Goal: Information Seeking & Learning: Learn about a topic

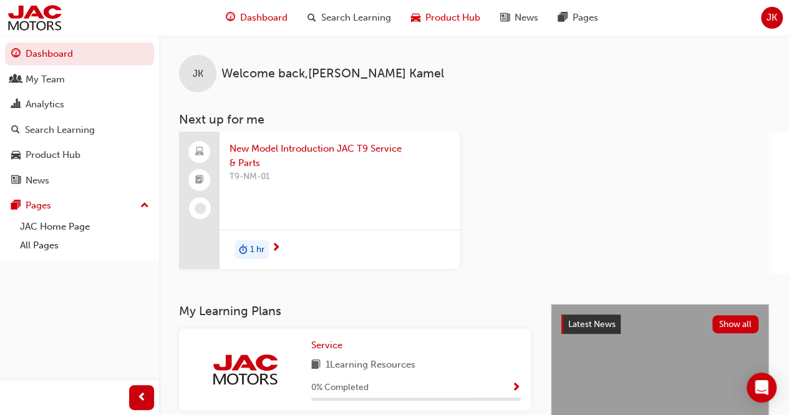
click at [439, 14] on span "Product Hub" at bounding box center [453, 18] width 55 height 14
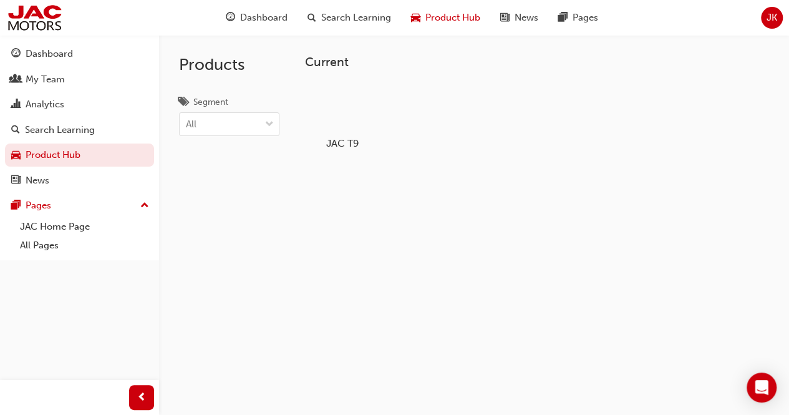
click at [353, 113] on div at bounding box center [342, 107] width 69 height 50
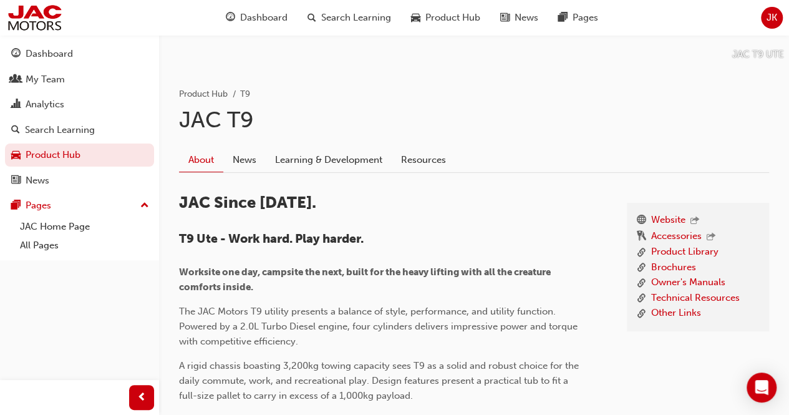
scroll to position [180, 0]
click at [669, 281] on link "Owner's Manuals" at bounding box center [688, 282] width 74 height 16
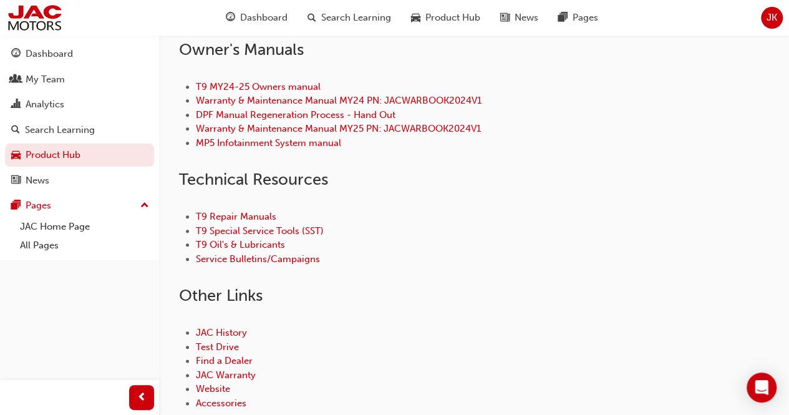
scroll to position [536, 0]
click at [255, 217] on link "T9 Repair Manuals" at bounding box center [236, 215] width 80 height 11
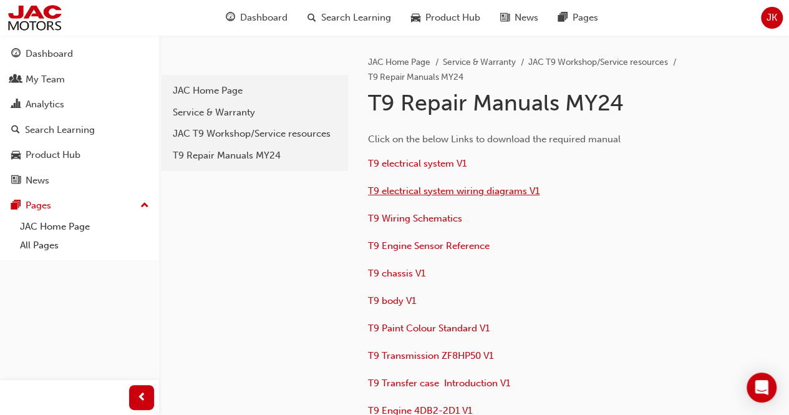
click at [416, 185] on span "T9 electrical system wiring diagrams V1" at bounding box center [454, 190] width 172 height 11
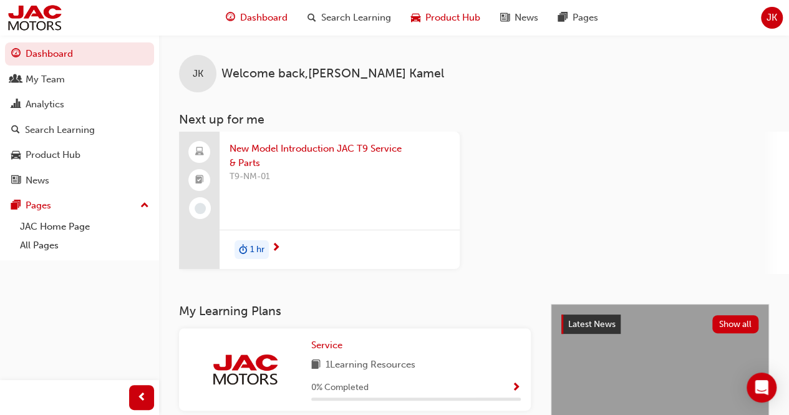
click at [454, 23] on span "Product Hub" at bounding box center [453, 18] width 55 height 14
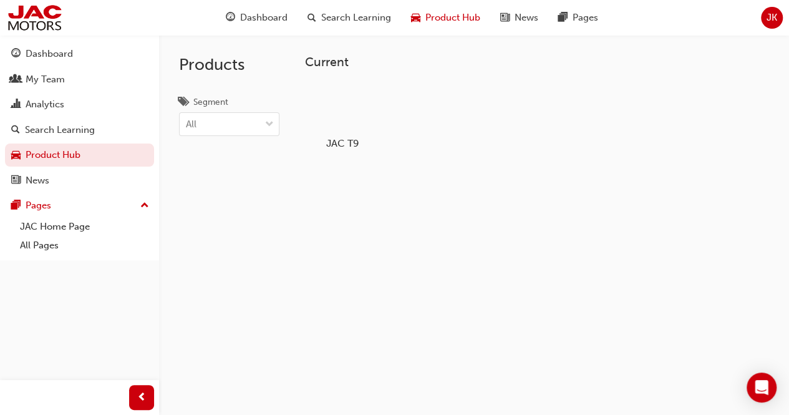
click at [306, 130] on div "JAC T9" at bounding box center [342, 115] width 79 height 77
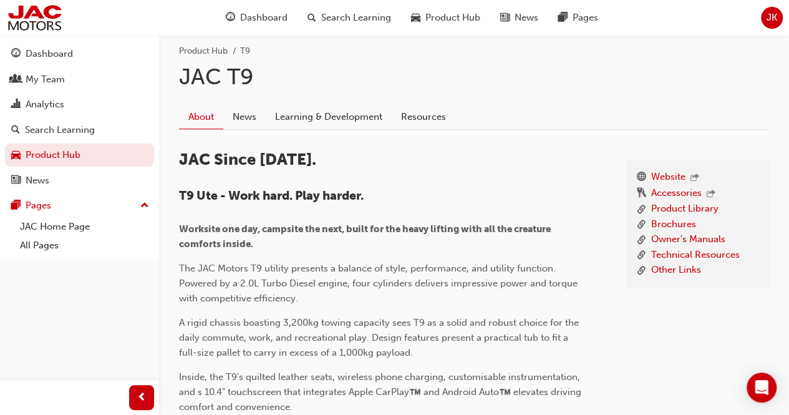
scroll to position [249, 0]
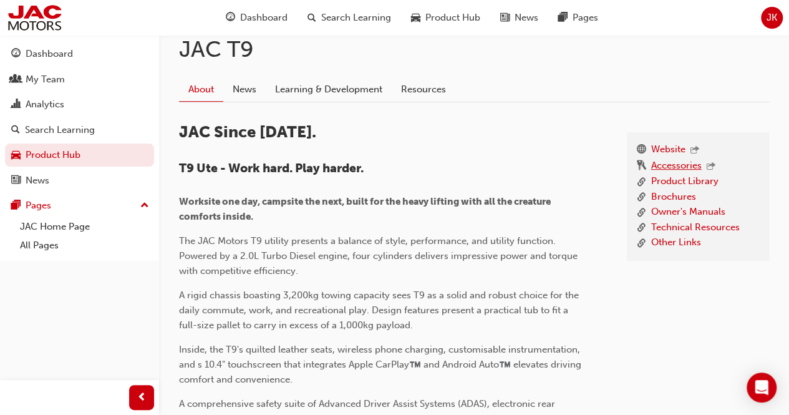
click at [671, 167] on link "Accessories" at bounding box center [676, 167] width 51 height 16
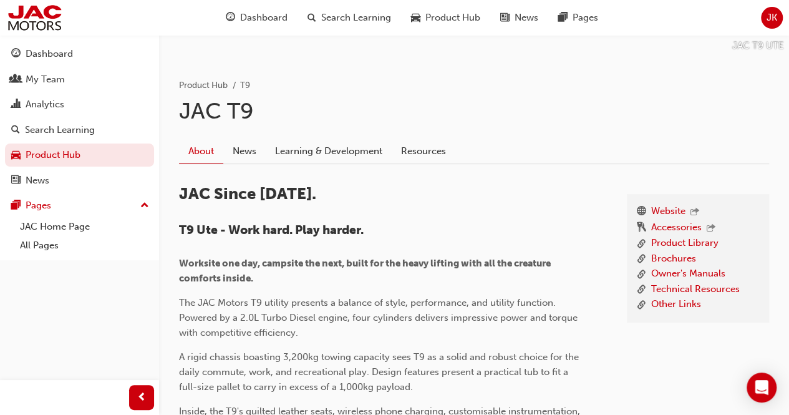
scroll to position [188, 0]
click at [700, 237] on link "Product Library" at bounding box center [684, 243] width 67 height 16
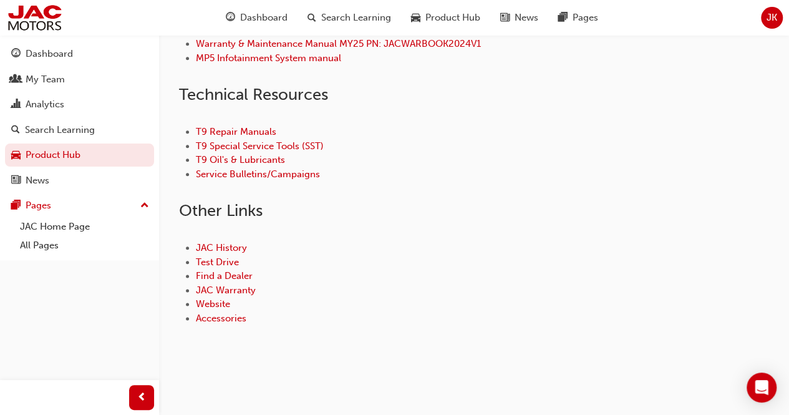
scroll to position [620, 0]
click at [219, 315] on link "Accessories" at bounding box center [221, 318] width 51 height 11
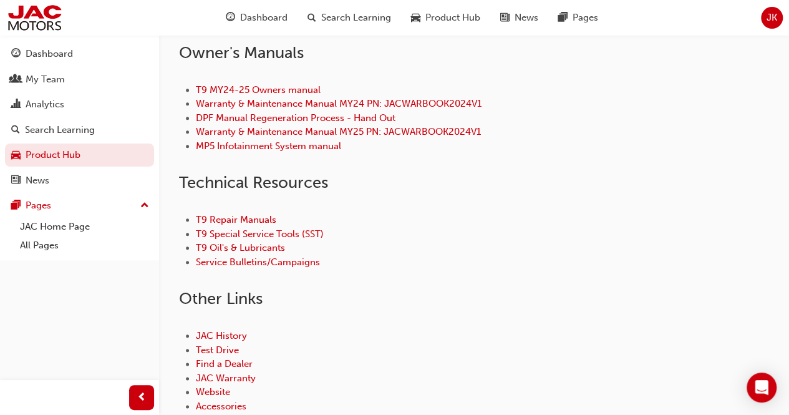
scroll to position [537, 0]
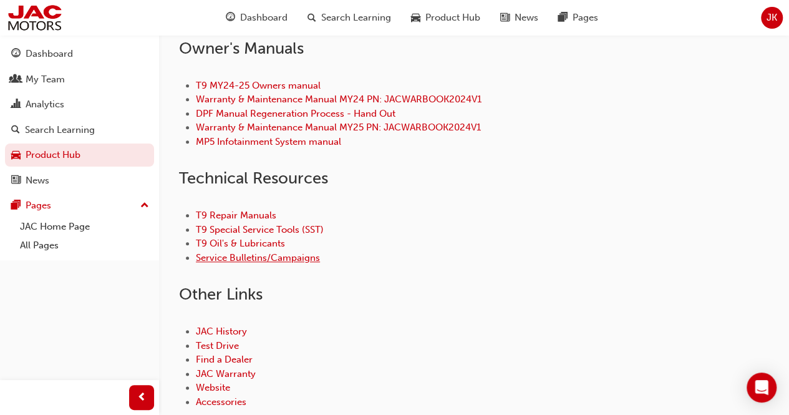
click at [277, 261] on link "Service Bulletins/Campaigns" at bounding box center [258, 257] width 124 height 11
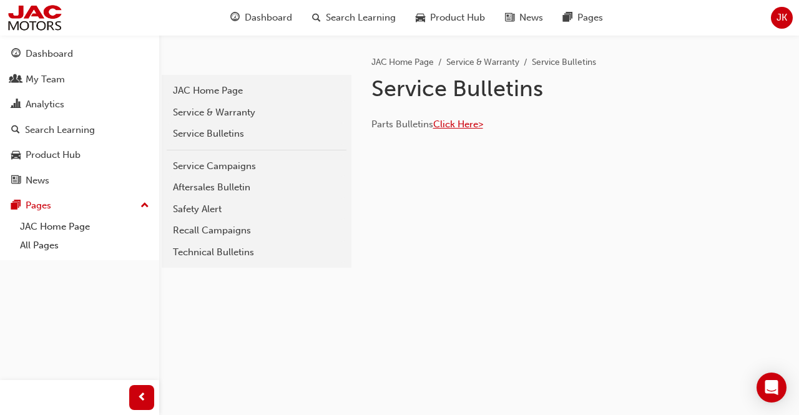
click at [454, 127] on span "Click Here>" at bounding box center [458, 124] width 50 height 11
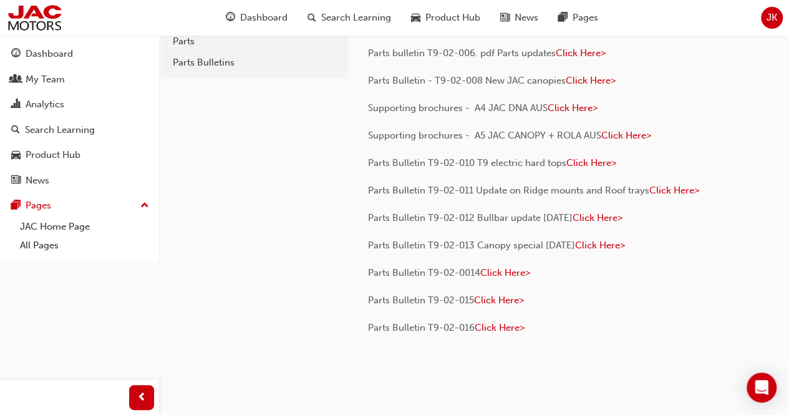
scroll to position [72, 0]
click at [505, 323] on span "Click Here>" at bounding box center [500, 326] width 50 height 11
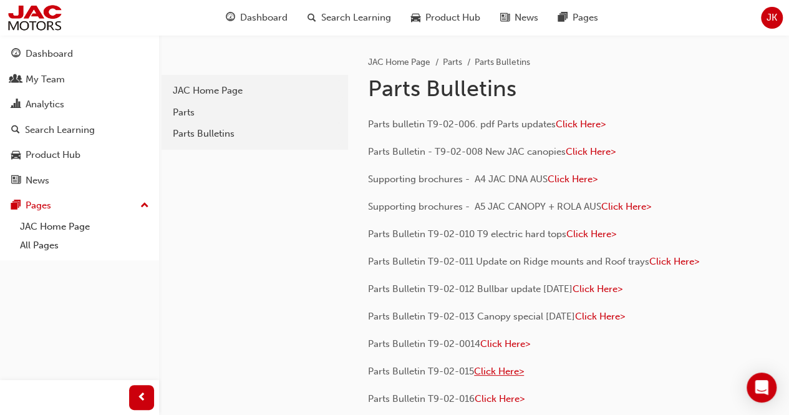
click at [518, 373] on span "Click Here>" at bounding box center [499, 371] width 50 height 11
click at [494, 339] on span "Click Here>" at bounding box center [506, 343] width 50 height 11
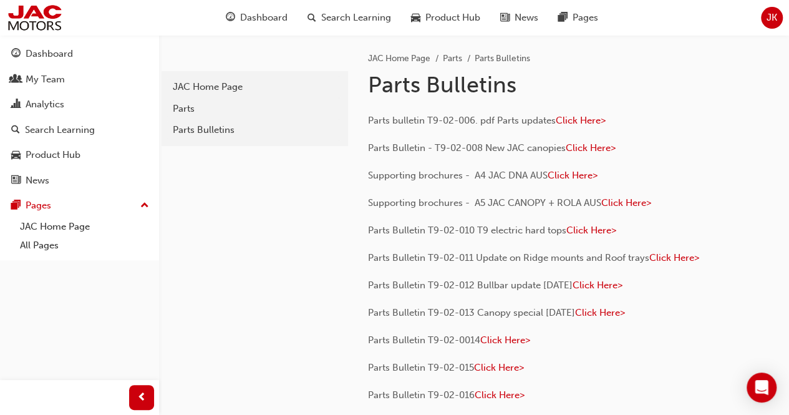
scroll to position [3, 0]
click at [589, 119] on span "Click Here>" at bounding box center [581, 120] width 50 height 11
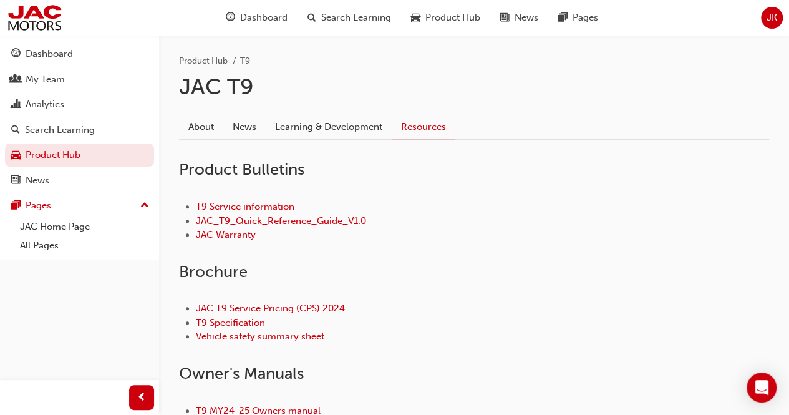
scroll to position [210, 0]
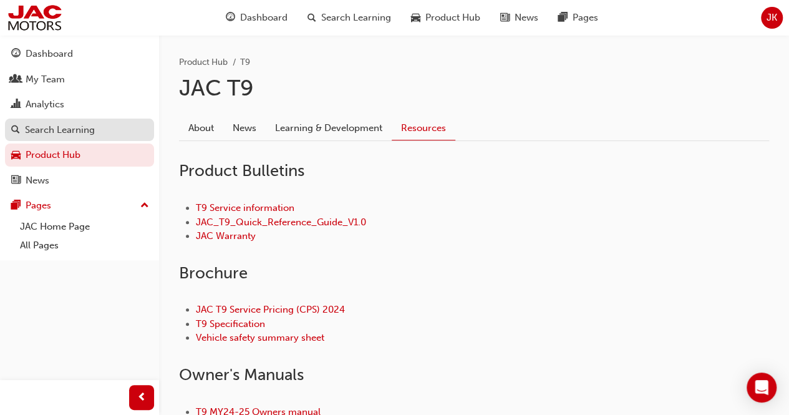
click at [51, 124] on div "Search Learning" at bounding box center [60, 130] width 70 height 14
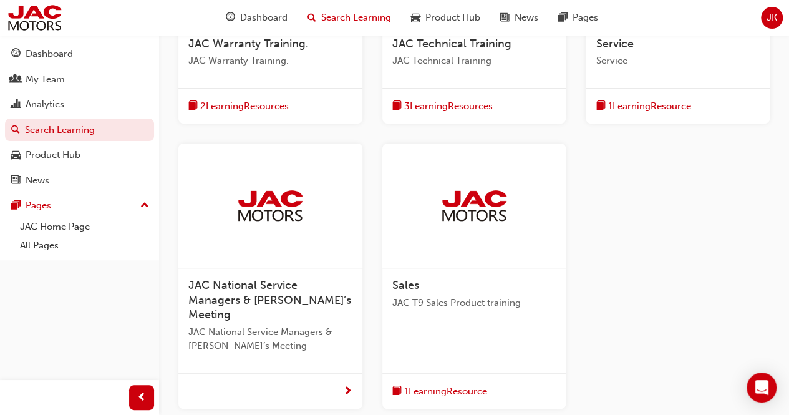
scroll to position [386, 0]
click at [76, 148] on div "Product Hub" at bounding box center [53, 155] width 55 height 14
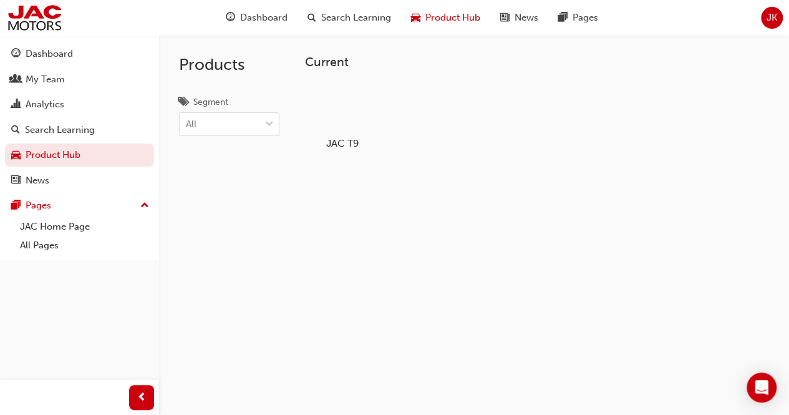
click at [332, 124] on div at bounding box center [342, 107] width 69 height 50
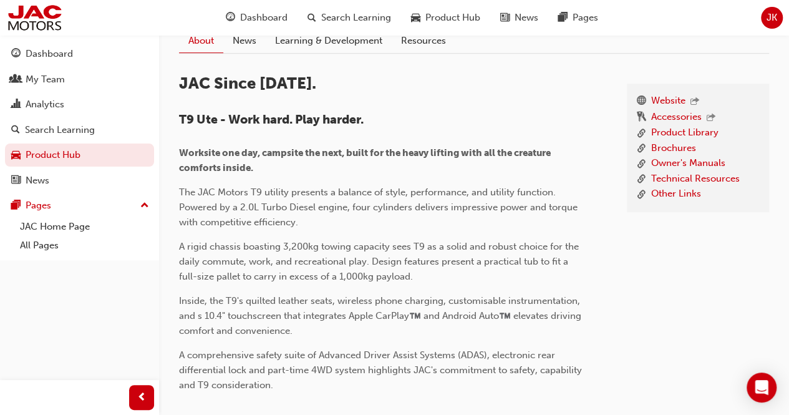
scroll to position [296, 0]
click at [692, 179] on link "Technical Resources" at bounding box center [695, 181] width 89 height 16
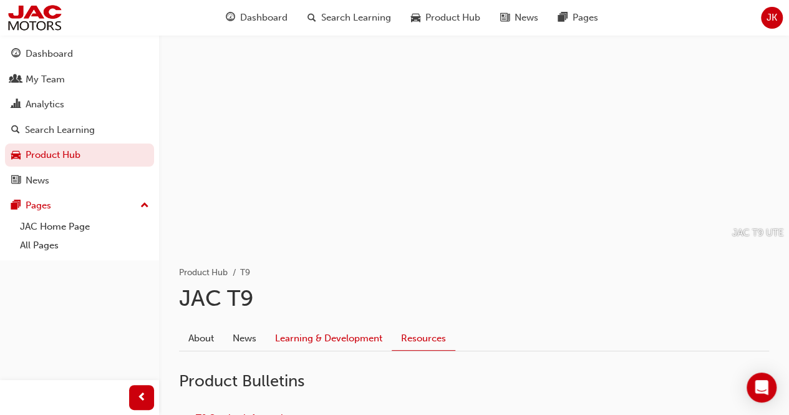
click at [336, 331] on link "Learning & Development" at bounding box center [329, 339] width 126 height 24
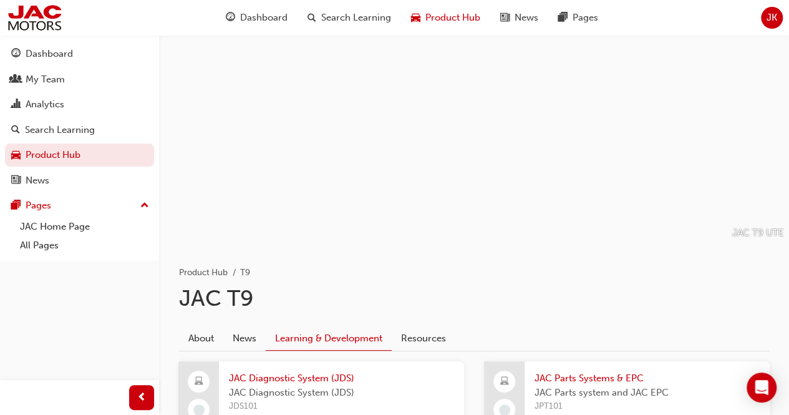
click at [428, 12] on span "Product Hub" at bounding box center [453, 18] width 55 height 14
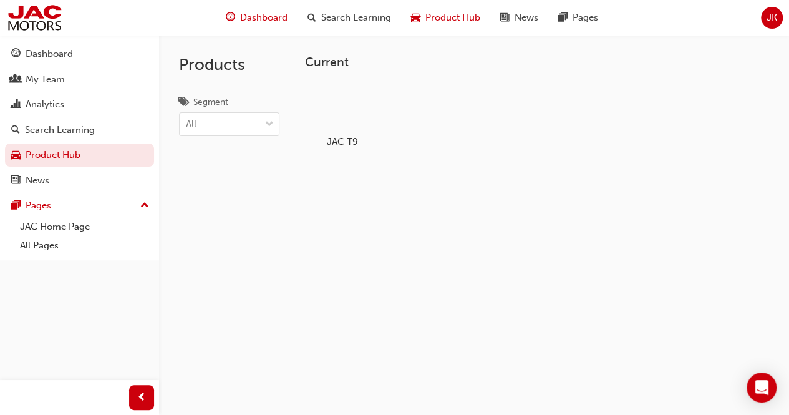
click at [283, 17] on span "Dashboard" at bounding box center [263, 18] width 47 height 14
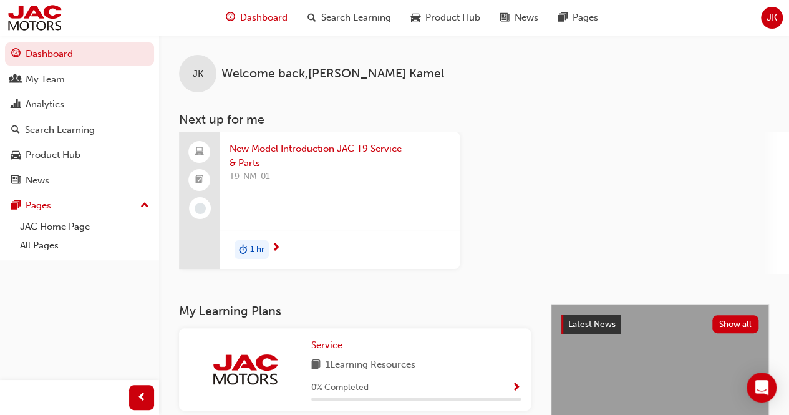
scroll to position [305, 0]
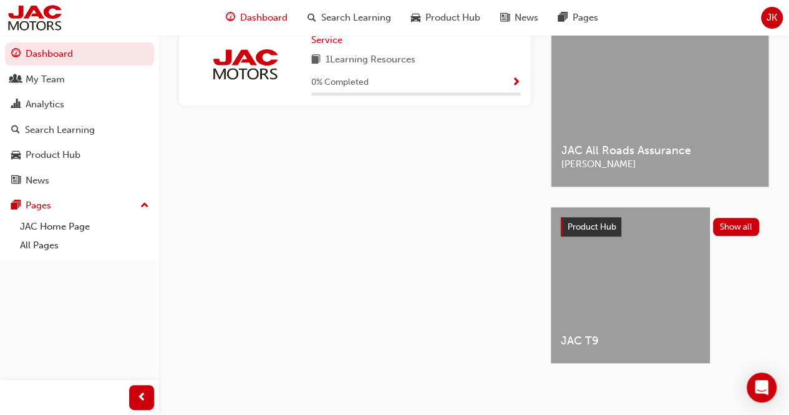
click at [600, 227] on span "Product Hub" at bounding box center [592, 227] width 49 height 11
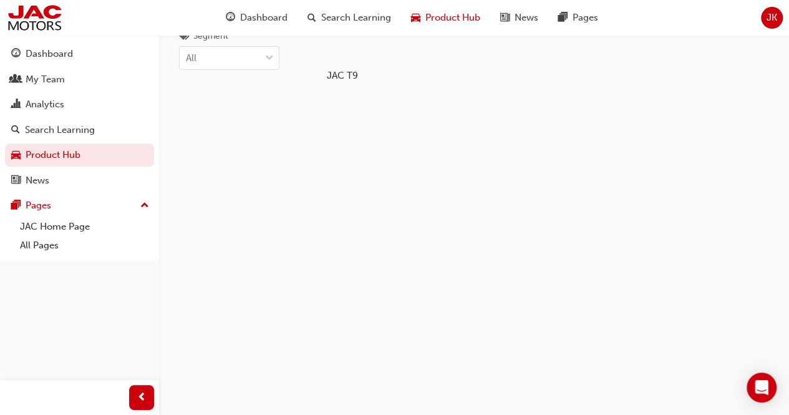
scroll to position [66, 0]
click at [339, 64] on div at bounding box center [342, 41] width 69 height 50
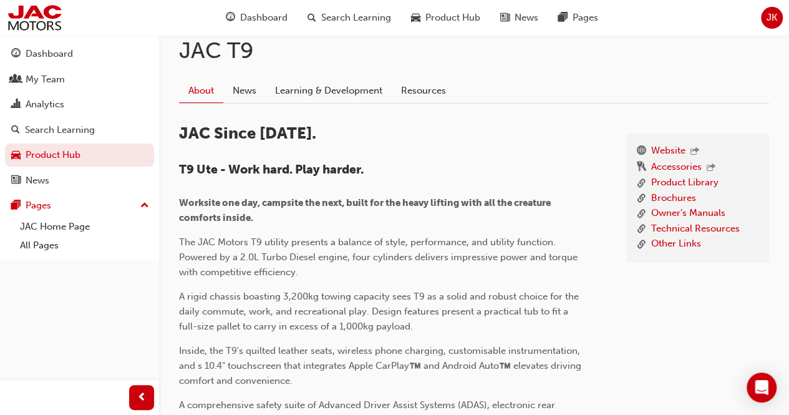
scroll to position [248, 0]
click at [688, 195] on link "Brochures" at bounding box center [673, 198] width 45 height 16
